Goal: Find specific page/section: Find specific page/section

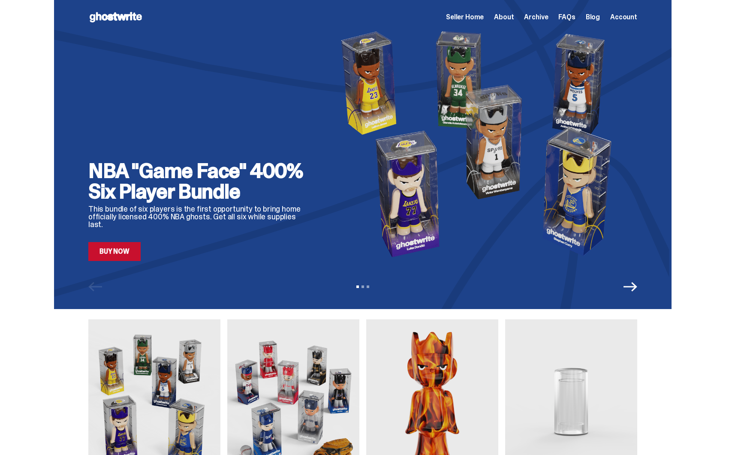
click at [475, 19] on span "Seller Home" at bounding box center [465, 17] width 38 height 7
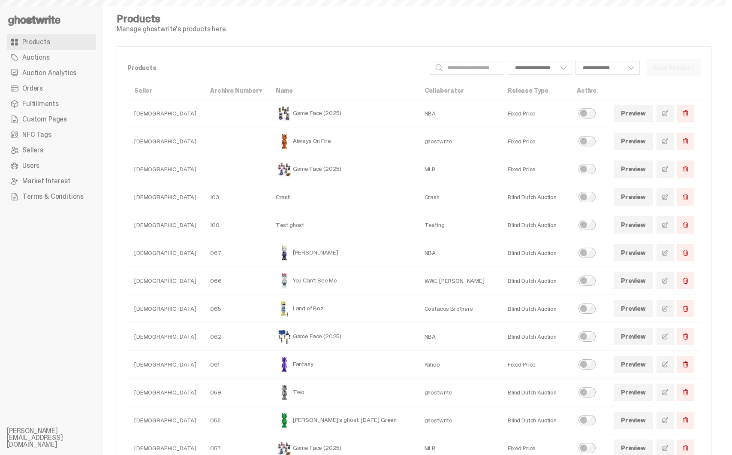
select select
click at [269, 195] on td "Crash" at bounding box center [343, 197] width 149 height 28
